Goal: Task Accomplishment & Management: Use online tool/utility

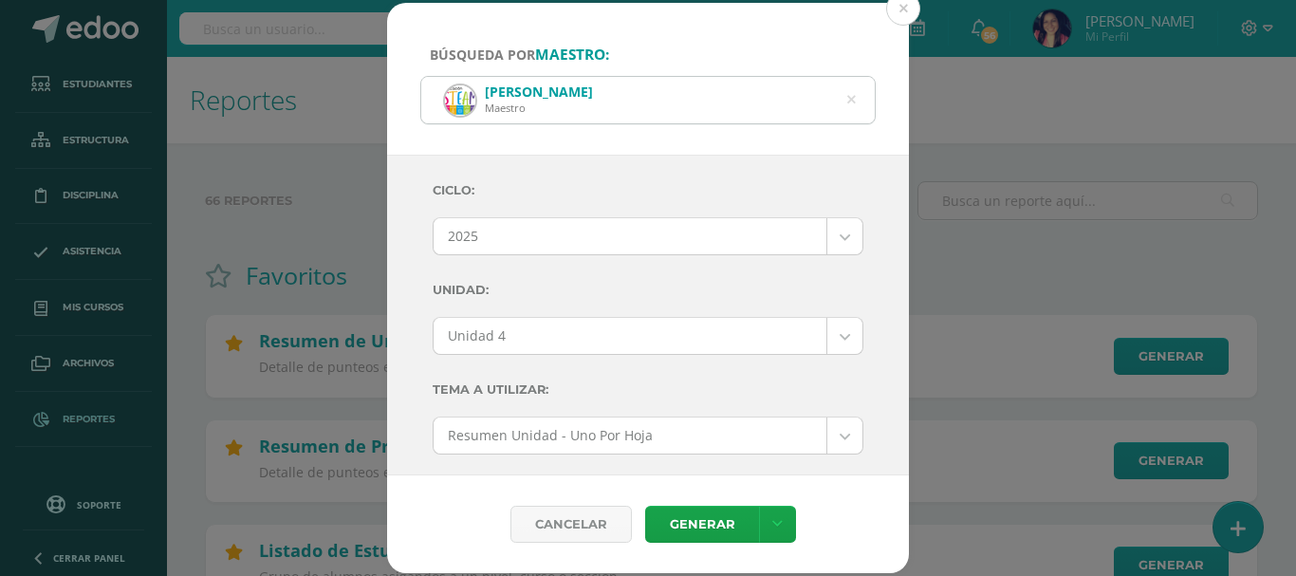
select select "2"
select select "Unidad 4"
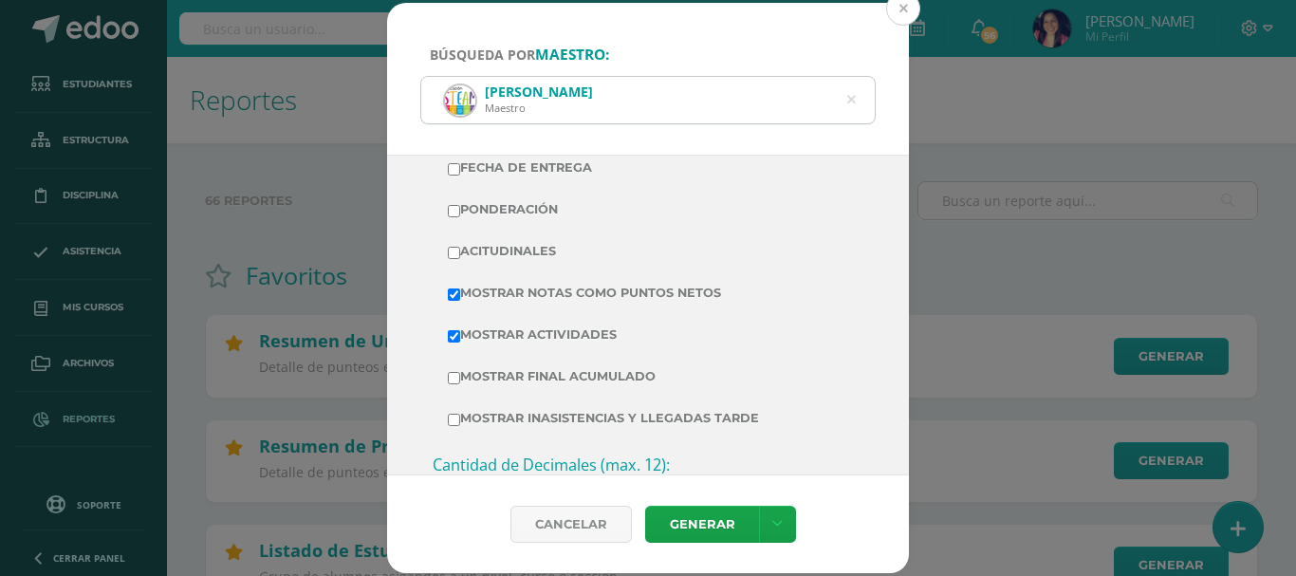
click at [907, 9] on button at bounding box center [903, 8] width 34 height 34
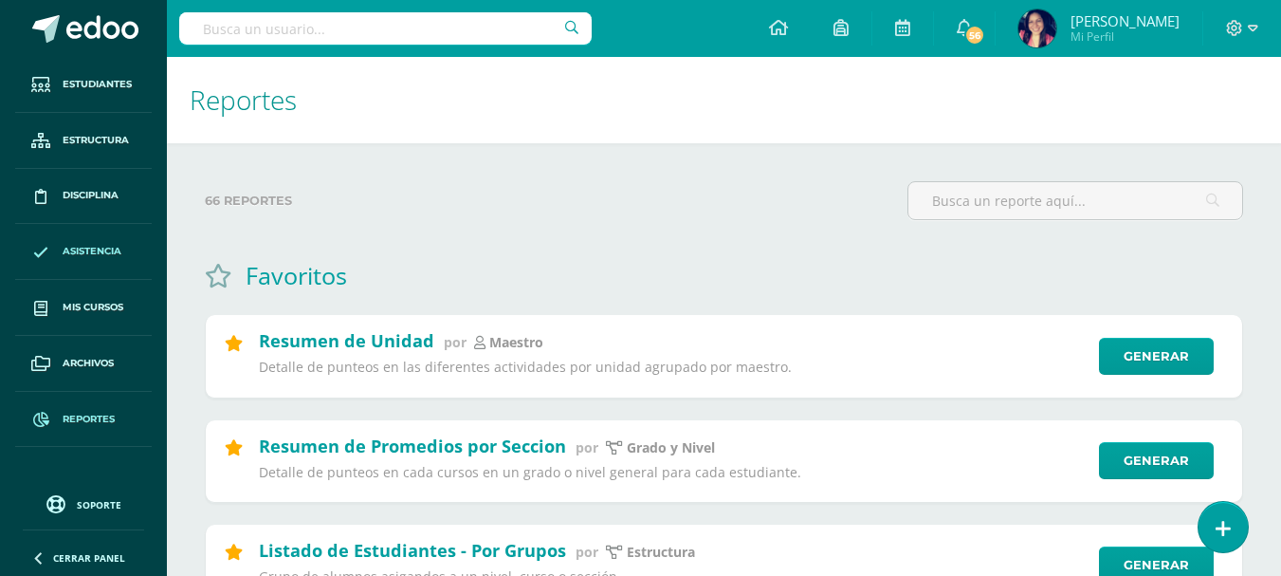
click at [95, 251] on span "Asistencia" at bounding box center [92, 251] width 59 height 15
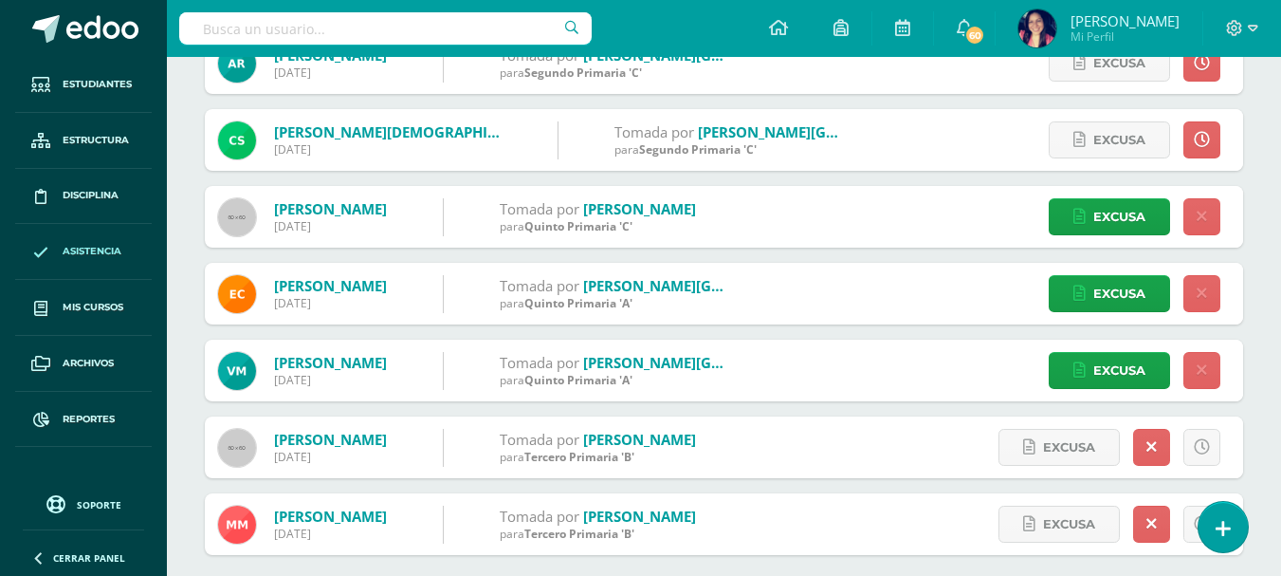
scroll to position [1790, 0]
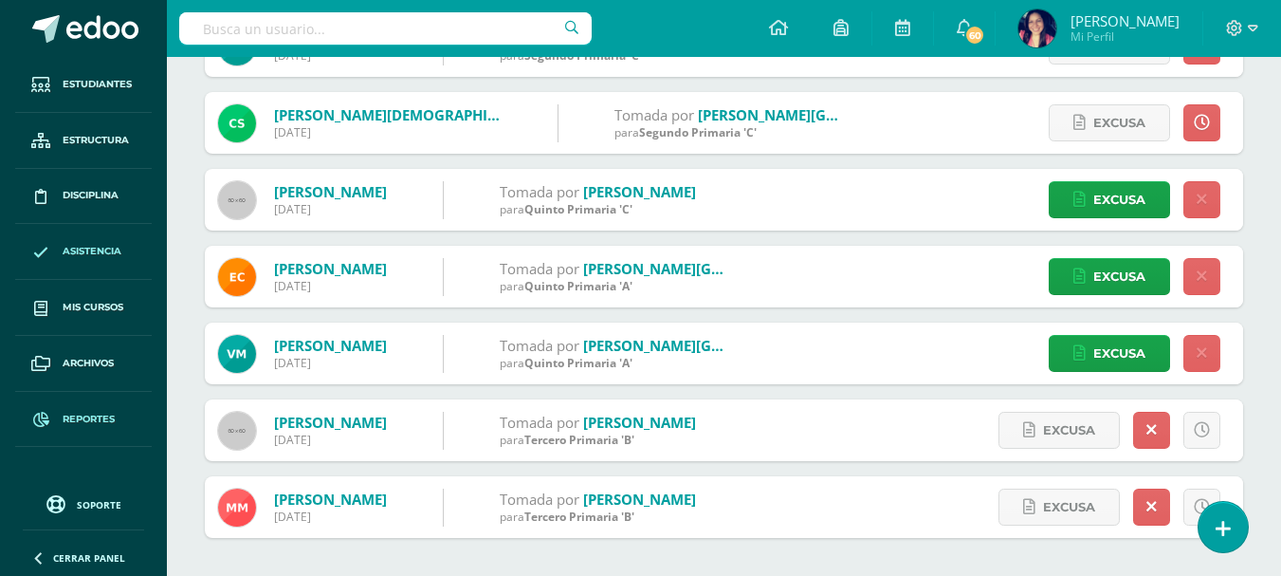
click at [86, 410] on link "Reportes" at bounding box center [83, 420] width 137 height 56
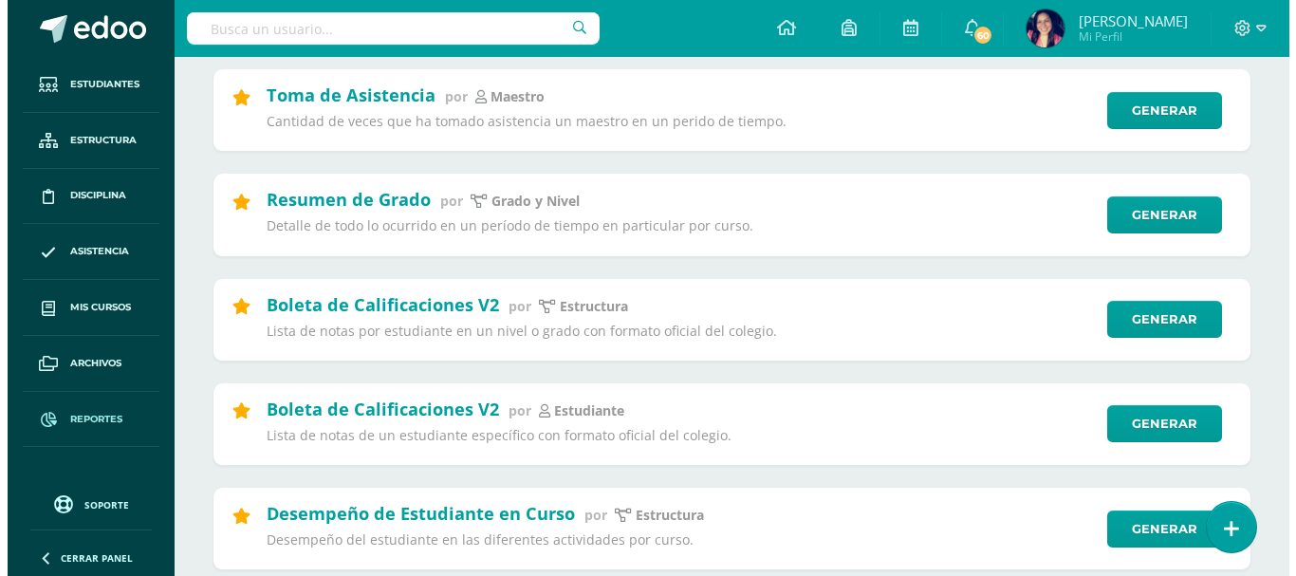
scroll to position [759, 0]
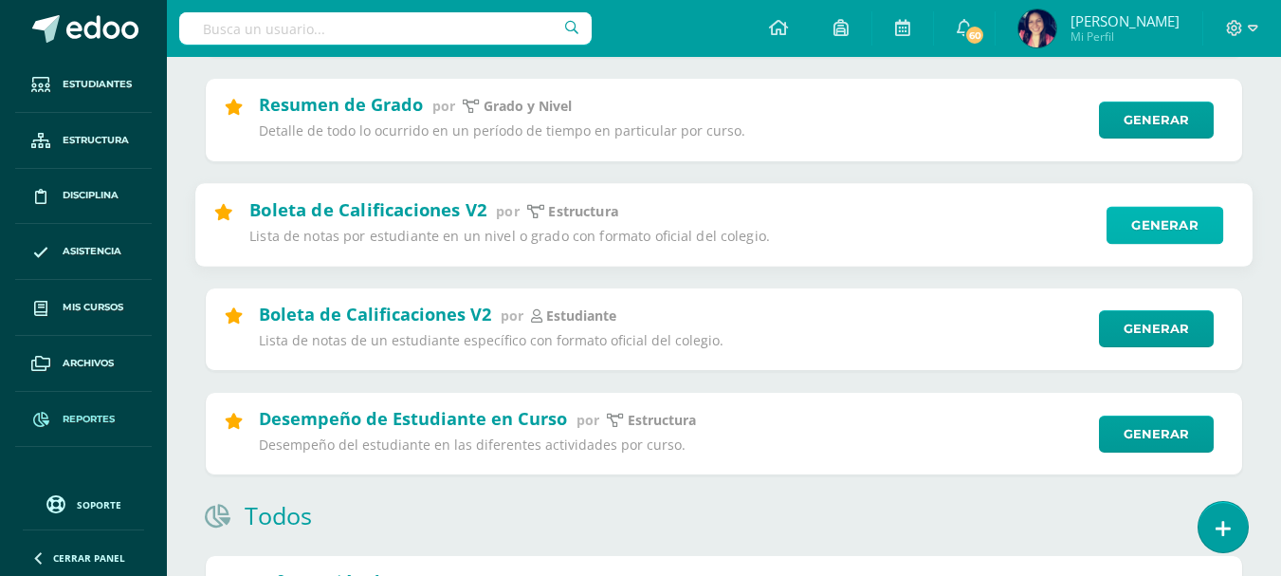
click at [1177, 241] on link "Generar" at bounding box center [1165, 225] width 117 height 38
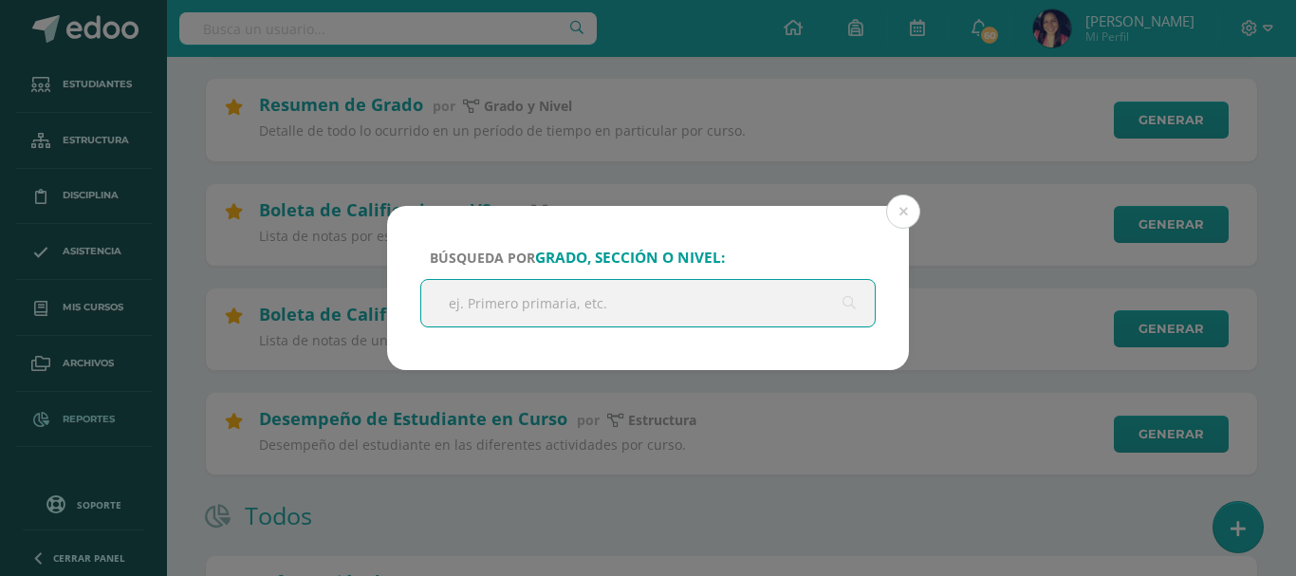
click at [599, 302] on input "text" at bounding box center [647, 303] width 453 height 46
type input "quinto primaira"
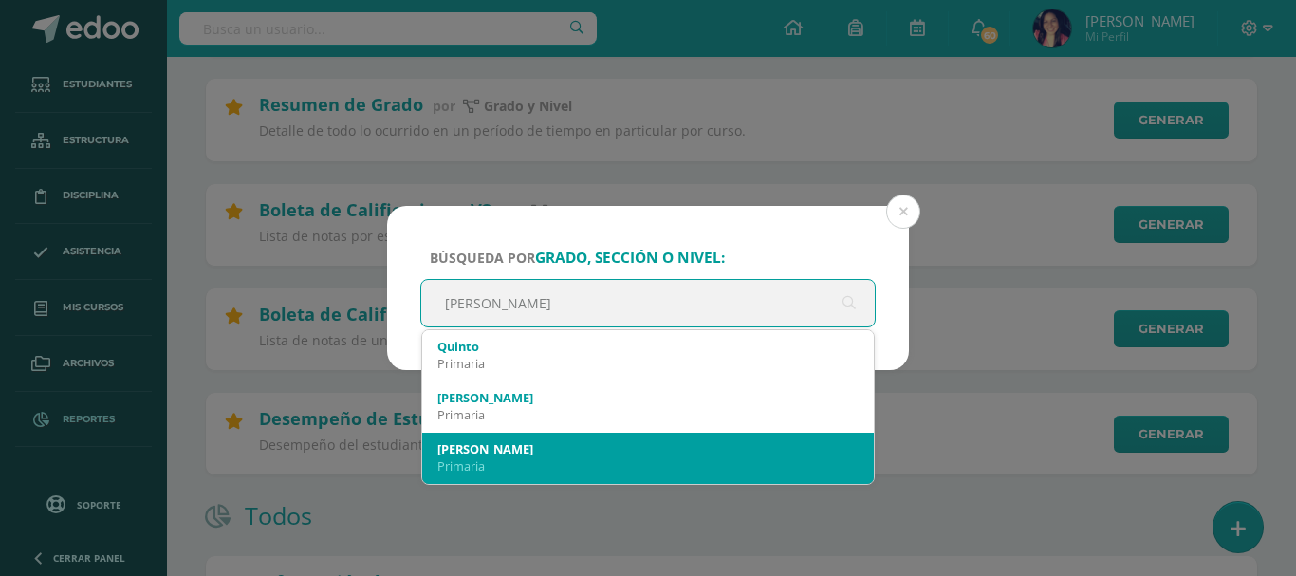
click at [544, 449] on div "Quinto A" at bounding box center [647, 448] width 421 height 17
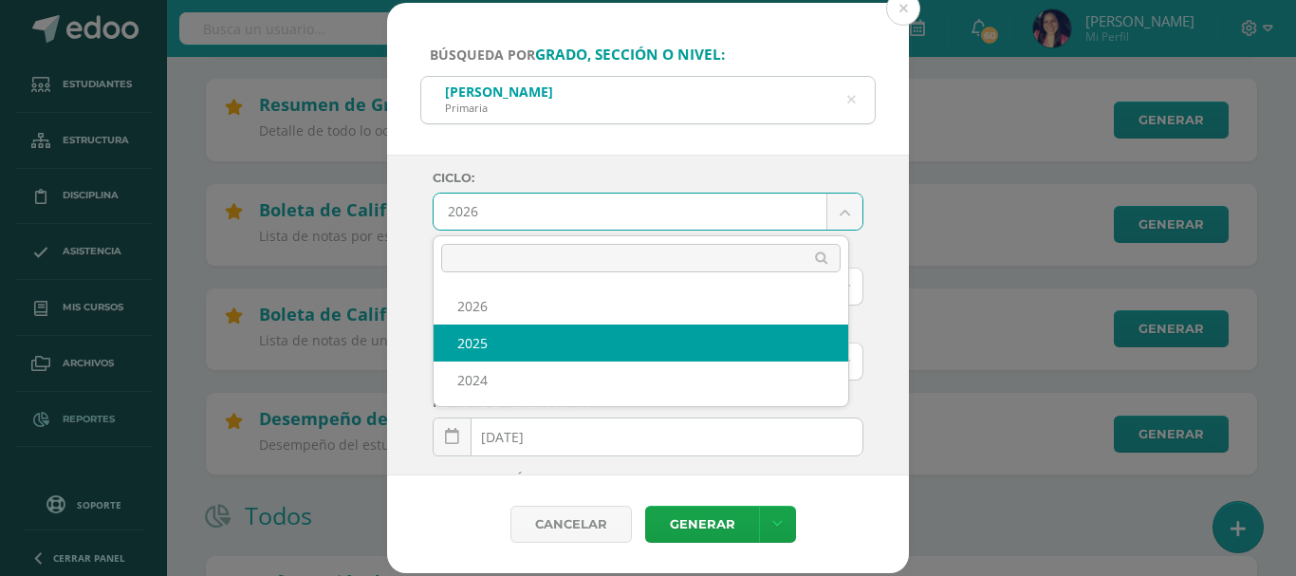
select select "2"
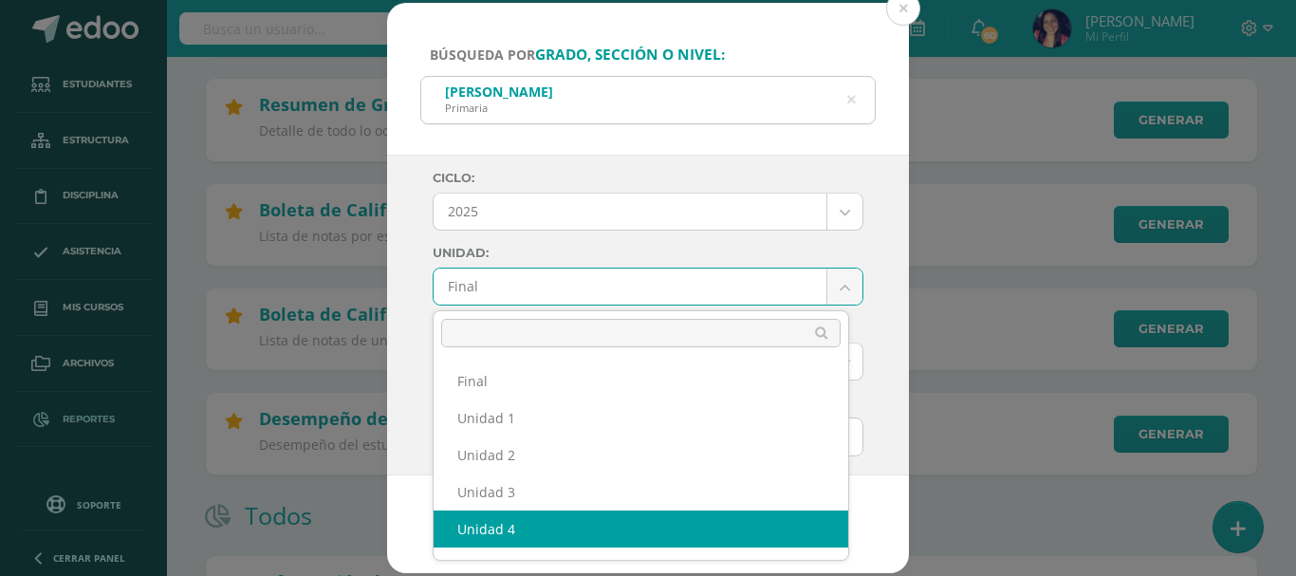
select select "Unidad 4"
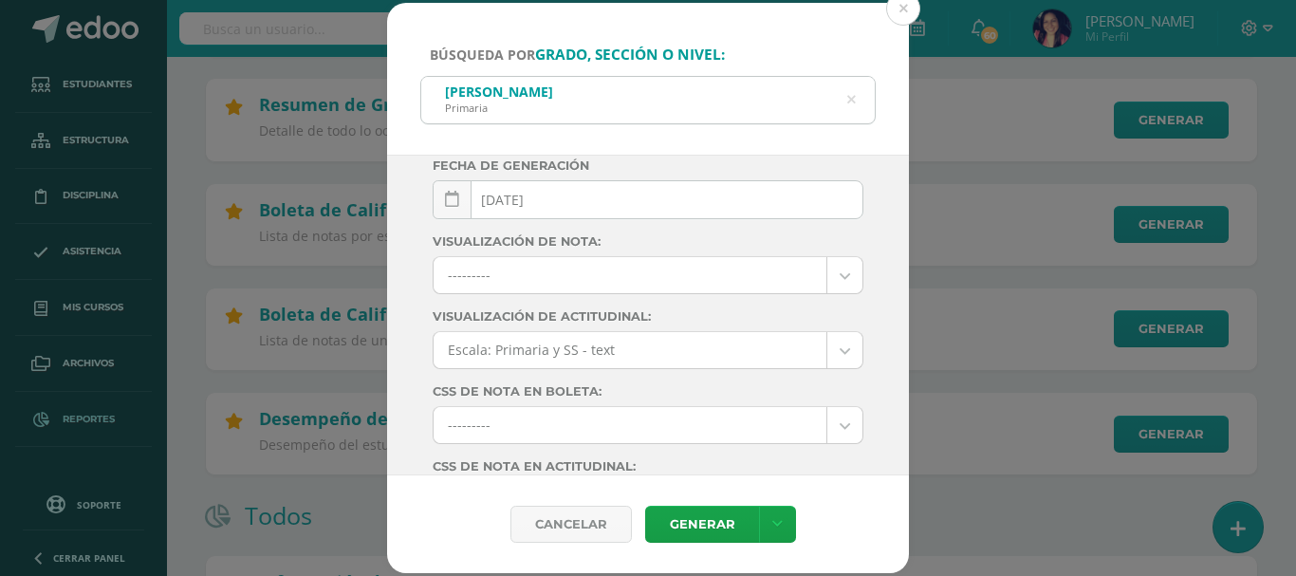
scroll to position [285, 0]
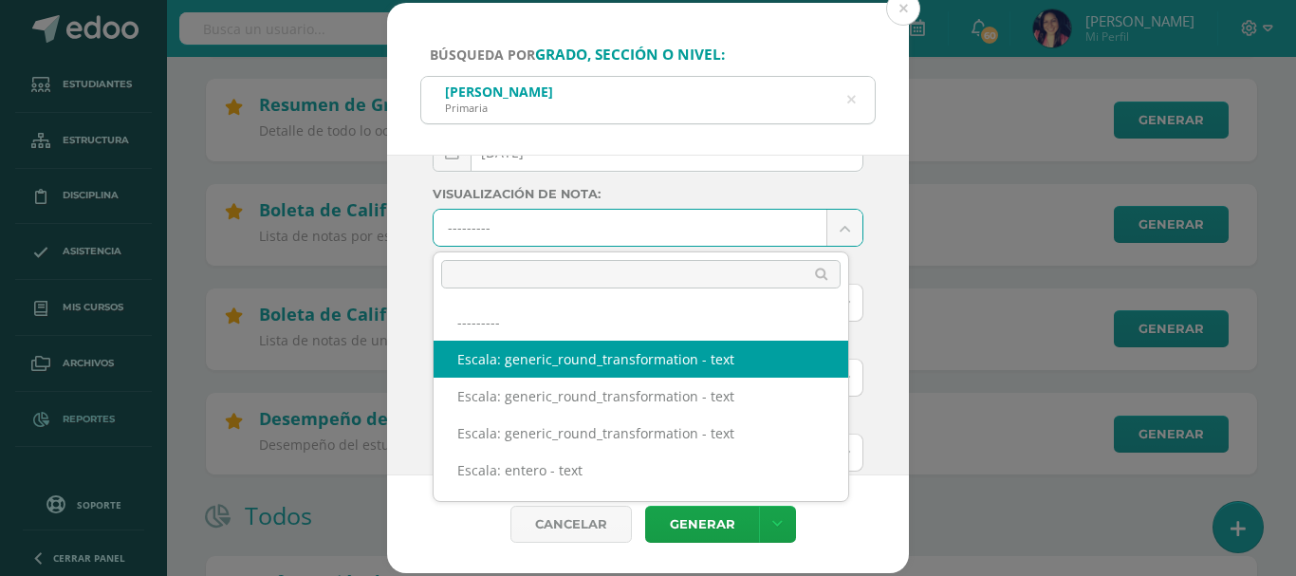
select select "1"
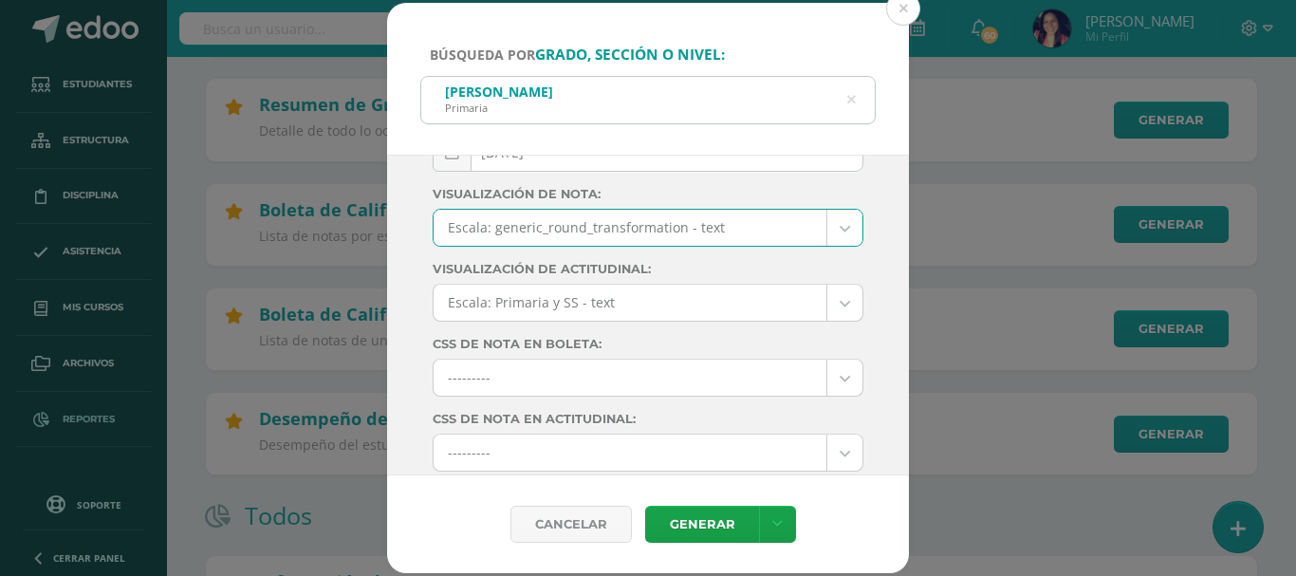
scroll to position [113, 0]
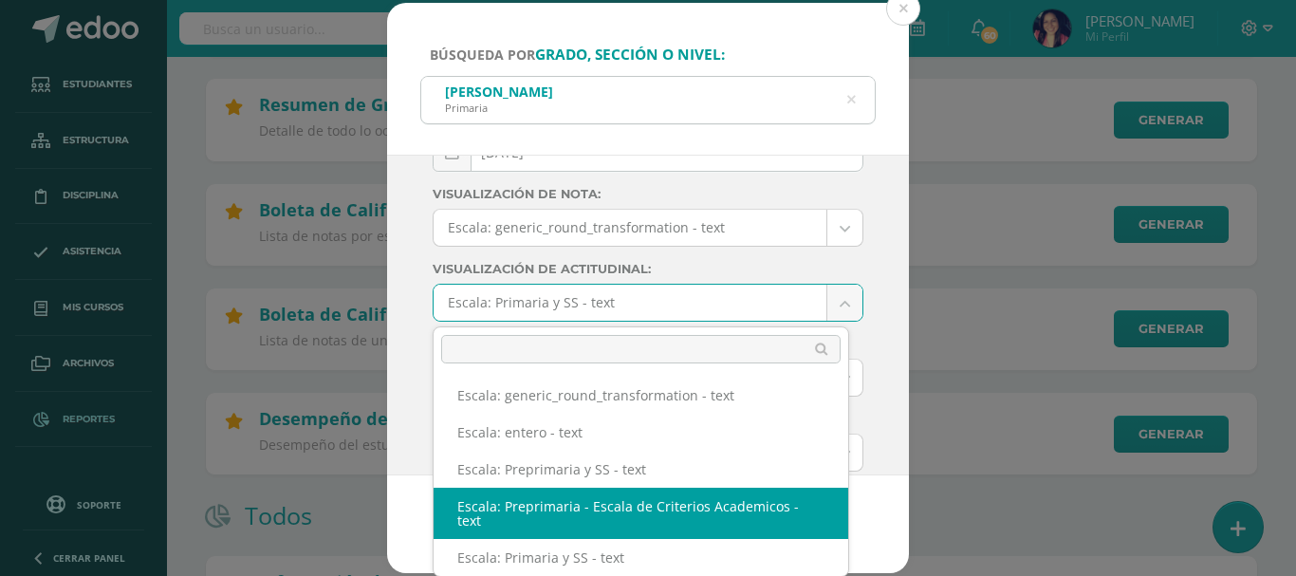
select select "6"
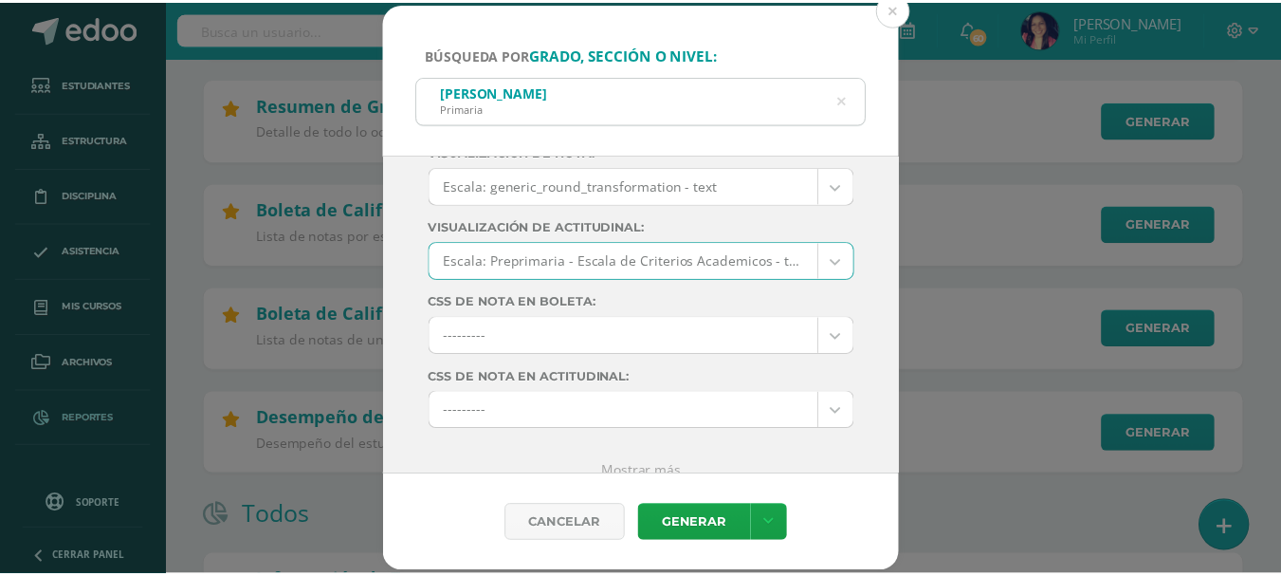
scroll to position [348, 0]
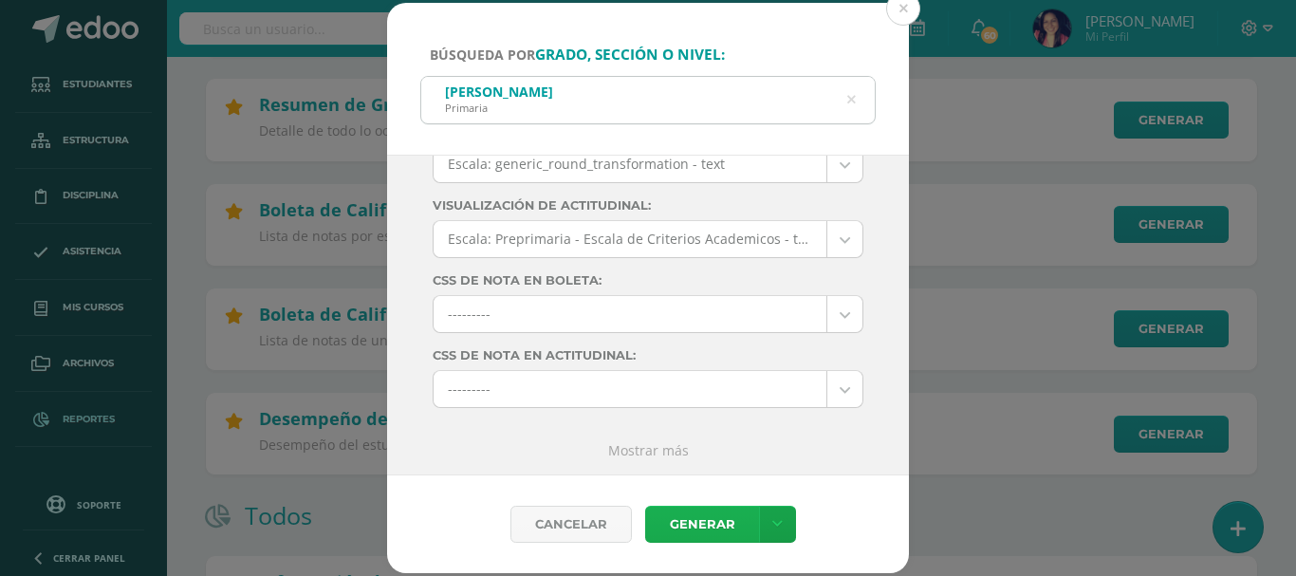
click at [682, 527] on link "Generar" at bounding box center [702, 524] width 114 height 37
click at [897, 10] on button at bounding box center [903, 8] width 34 height 34
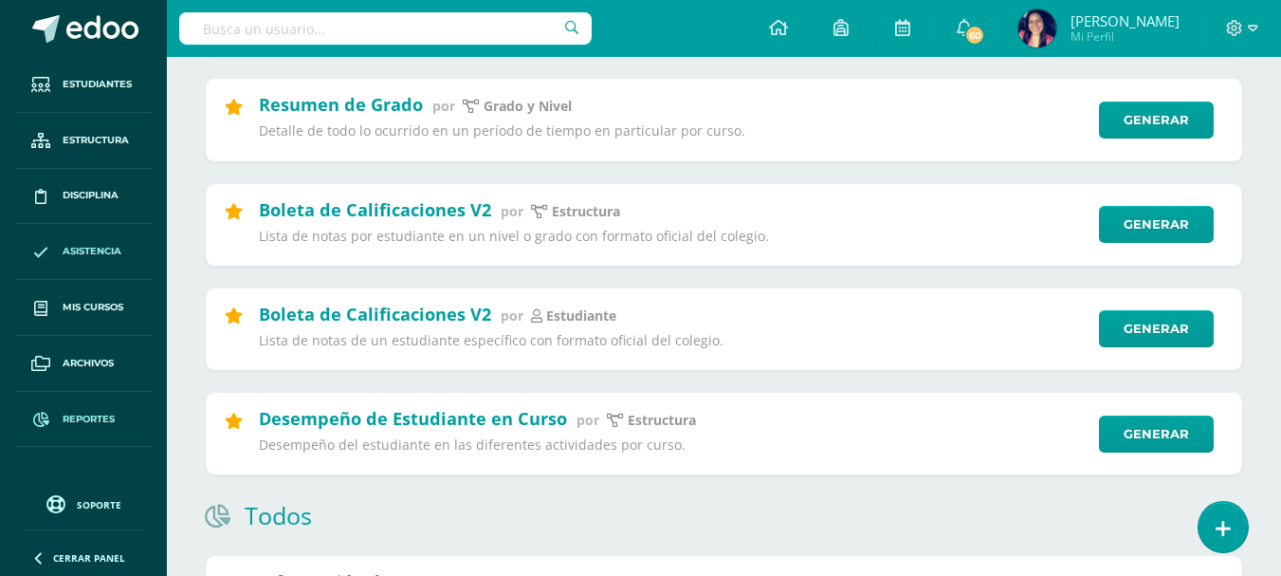
click at [92, 248] on span "Asistencia" at bounding box center [92, 251] width 59 height 15
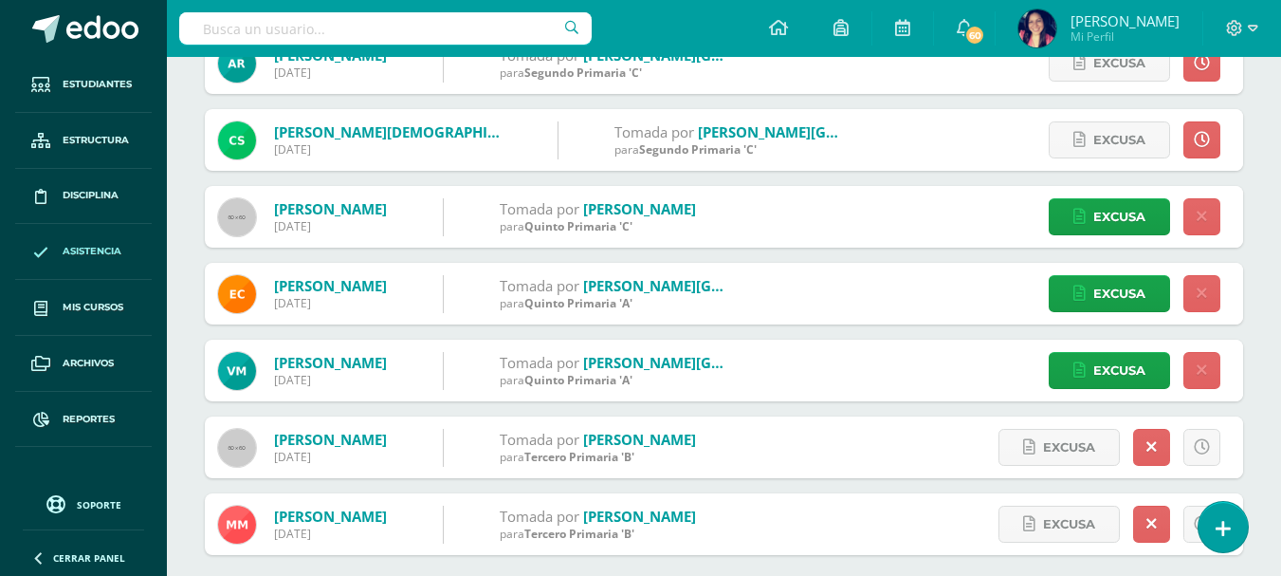
scroll to position [1790, 0]
